Goal: Task Accomplishment & Management: Manage account settings

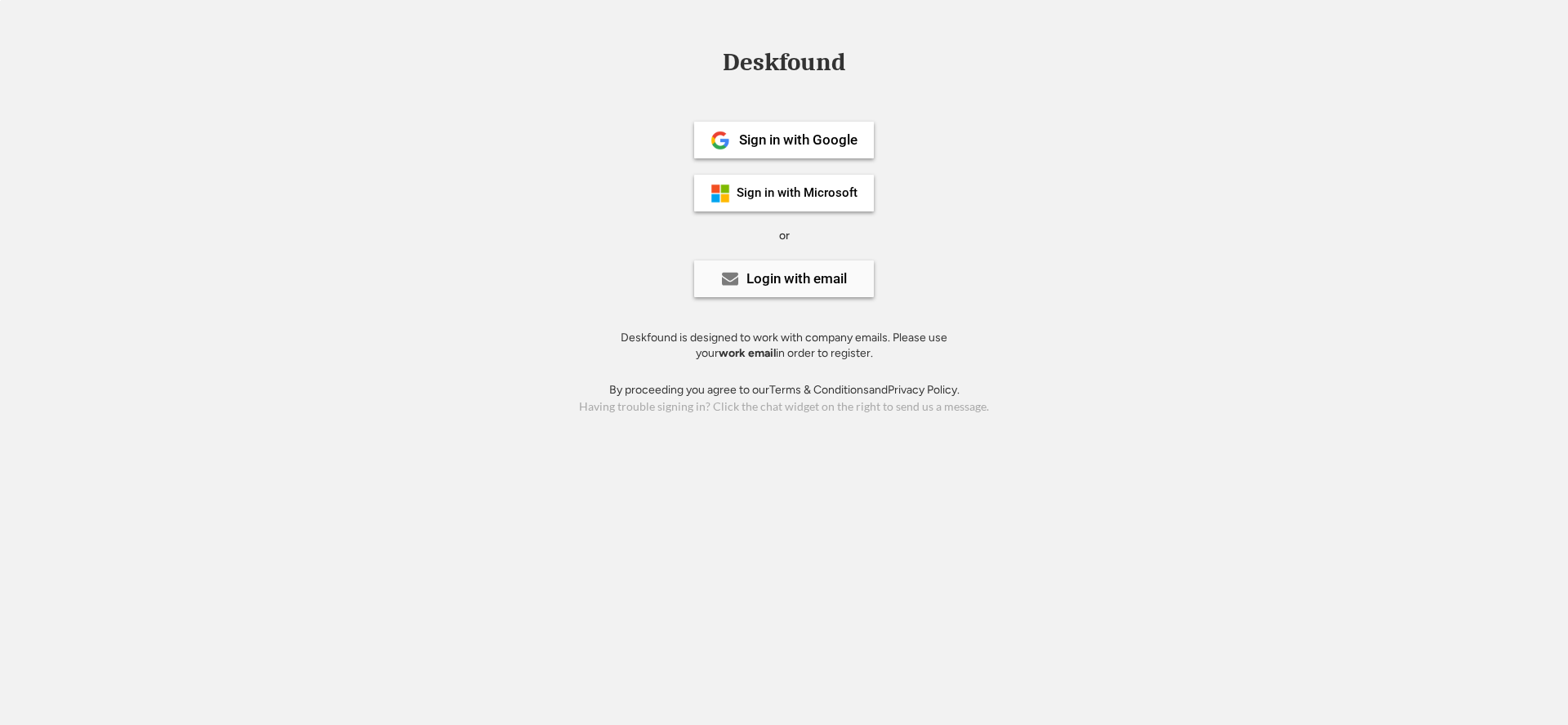
click at [776, 282] on div "Login with email" at bounding box center [796, 279] width 100 height 14
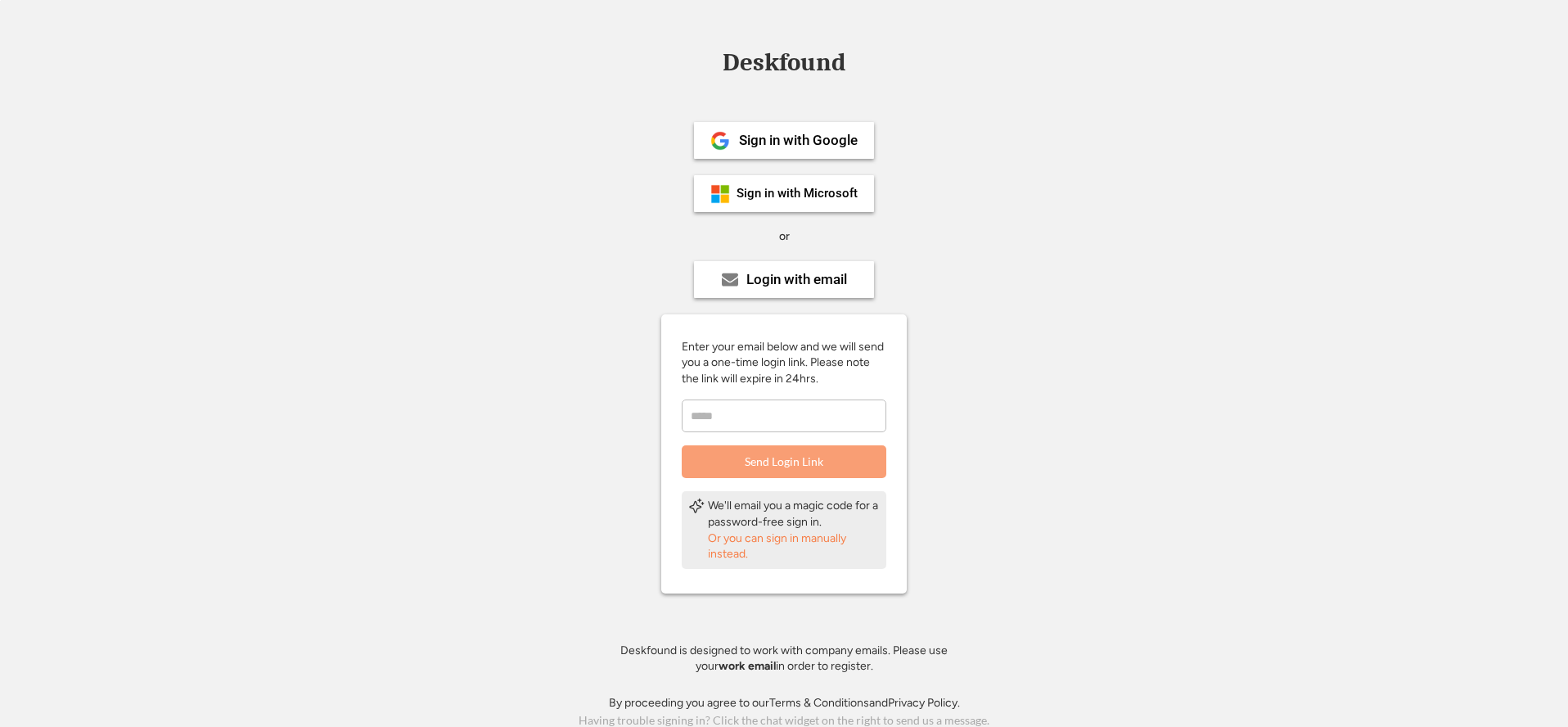
click at [730, 405] on input "email" at bounding box center [783, 415] width 204 height 33
click at [771, 147] on div "Sign in with Google" at bounding box center [798, 140] width 119 height 14
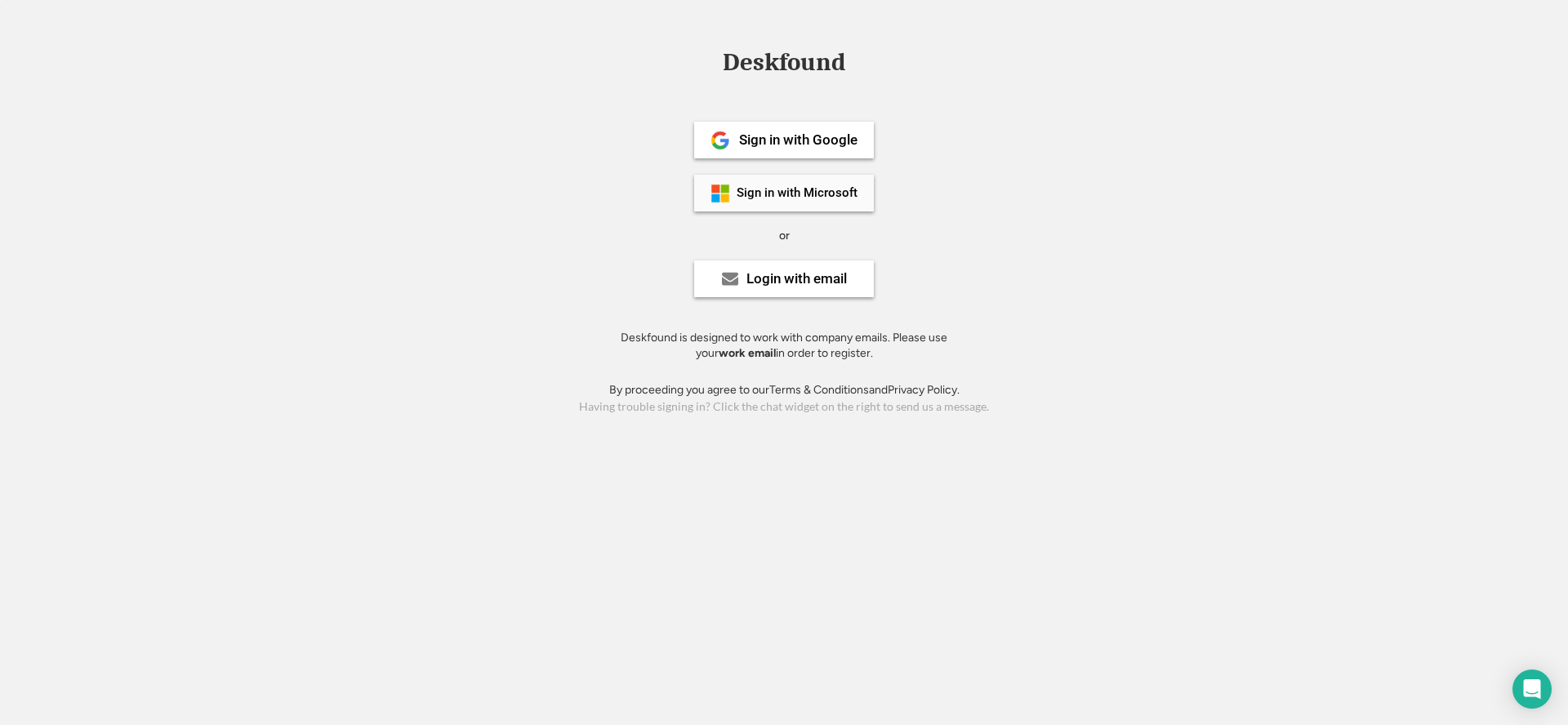
drag, startPoint x: 755, startPoint y: 199, endPoint x: 698, endPoint y: 233, distance: 66.4
click at [754, 199] on div "Sign in with Microsoft" at bounding box center [796, 193] width 121 height 12
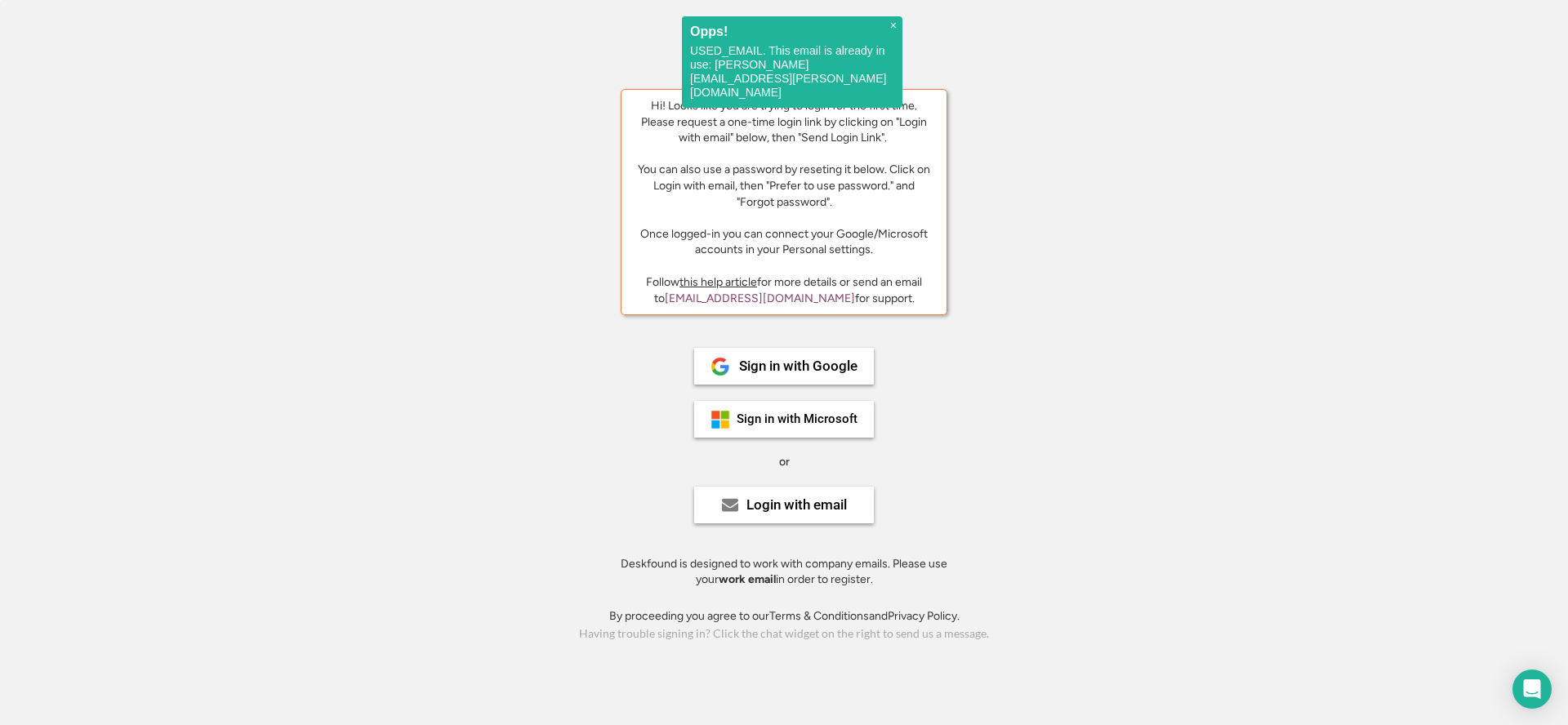
click at [782, 78] on p "USED_EMAIL. This email is already in use: [PERSON_NAME][EMAIL_ADDRESS][PERSON_N…" at bounding box center [792, 71] width 204 height 55
click at [1024, 218] on div "Deskfound Hi! Looks like you are trying to login for the first time. Please req…" at bounding box center [784, 347] width 1568 height 595
click at [789, 508] on div "Login with email" at bounding box center [796, 504] width 100 height 14
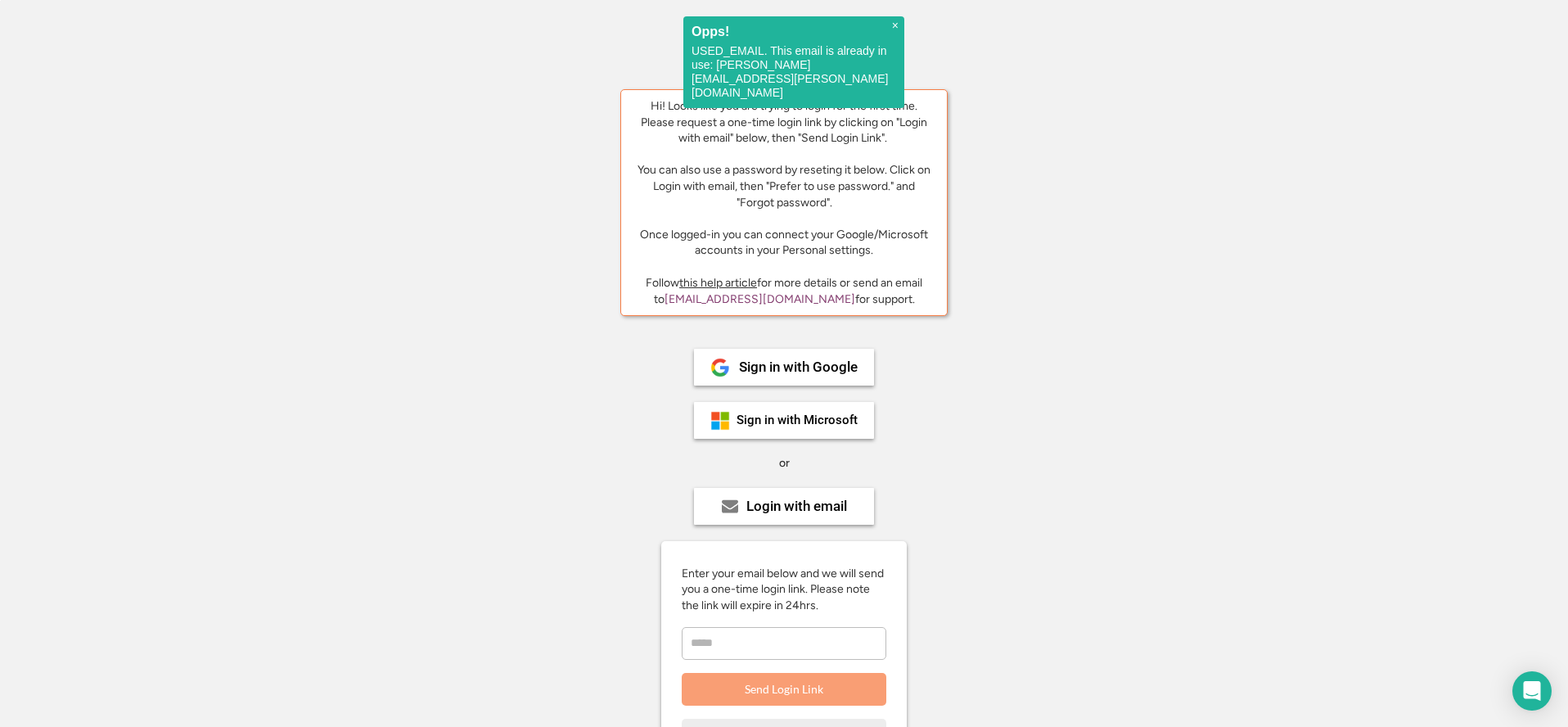
scroll to position [231, 0]
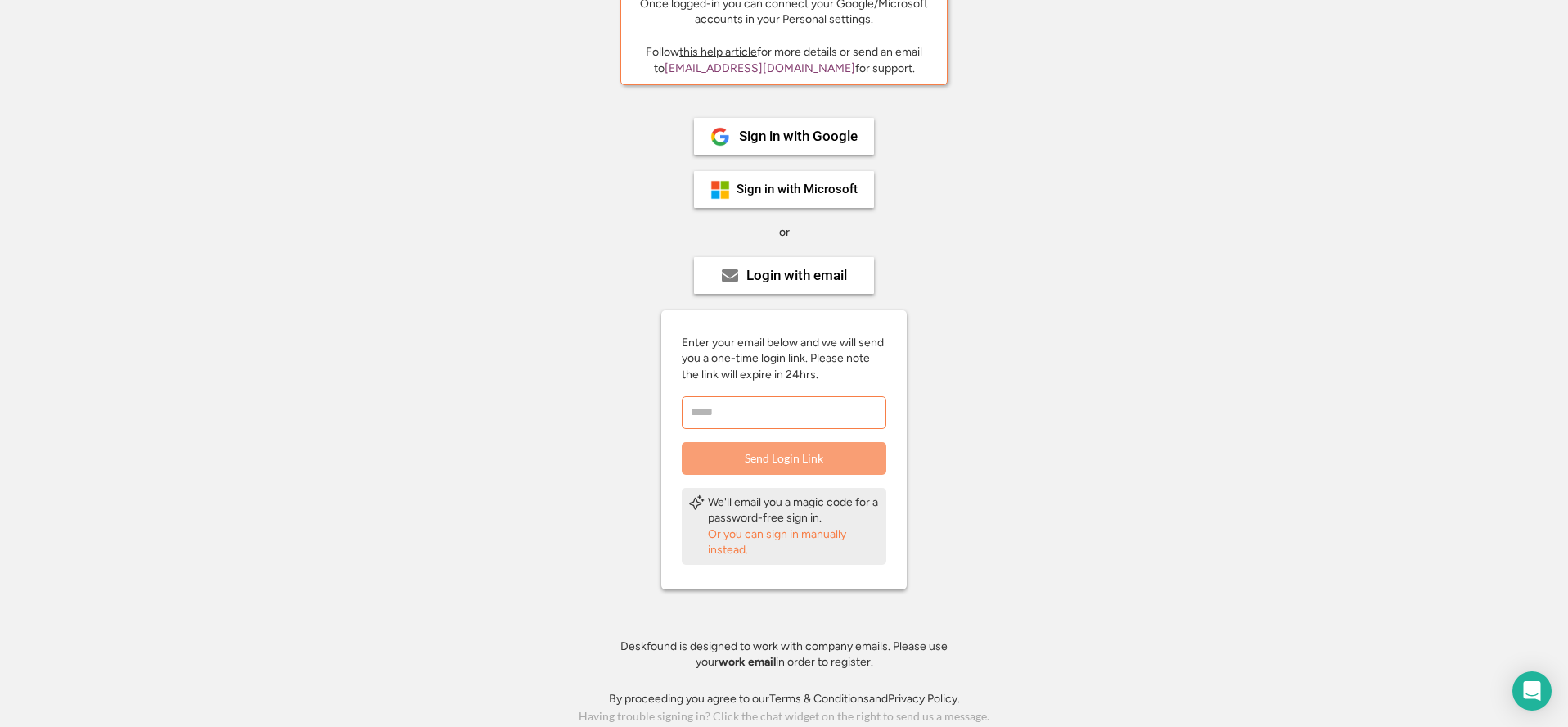
click at [714, 413] on input "email" at bounding box center [783, 412] width 204 height 33
type input "**********"
click at [796, 468] on button "Send Login Link" at bounding box center [783, 459] width 204 height 33
